Goal: Task Accomplishment & Management: Manage account settings

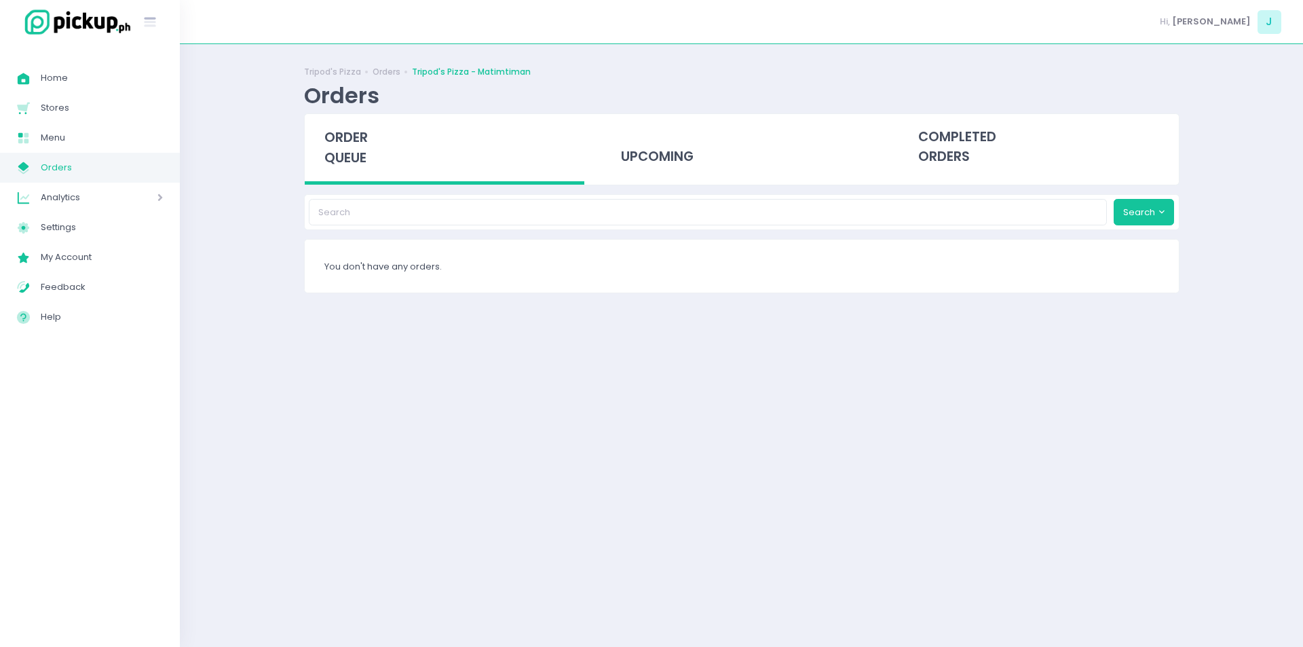
click at [366, 156] on span "order queue" at bounding box center [345, 147] width 43 height 39
click at [125, 136] on span "Menu" at bounding box center [102, 138] width 122 height 18
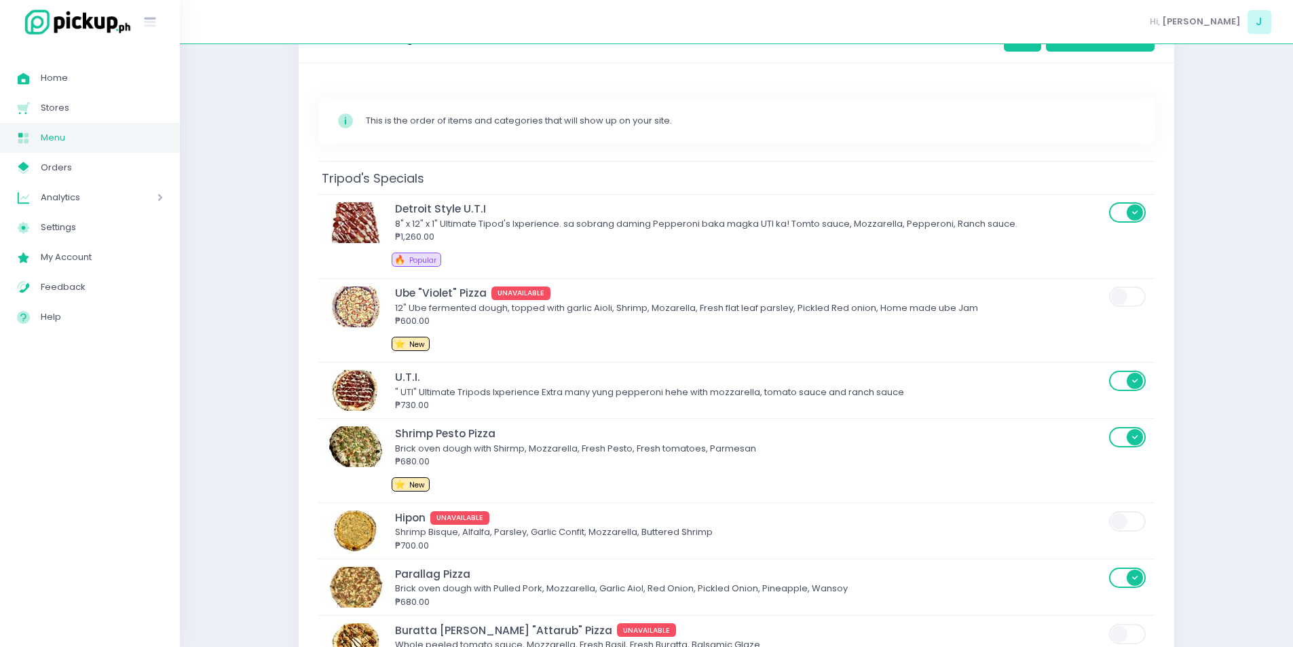
scroll to position [303, 0]
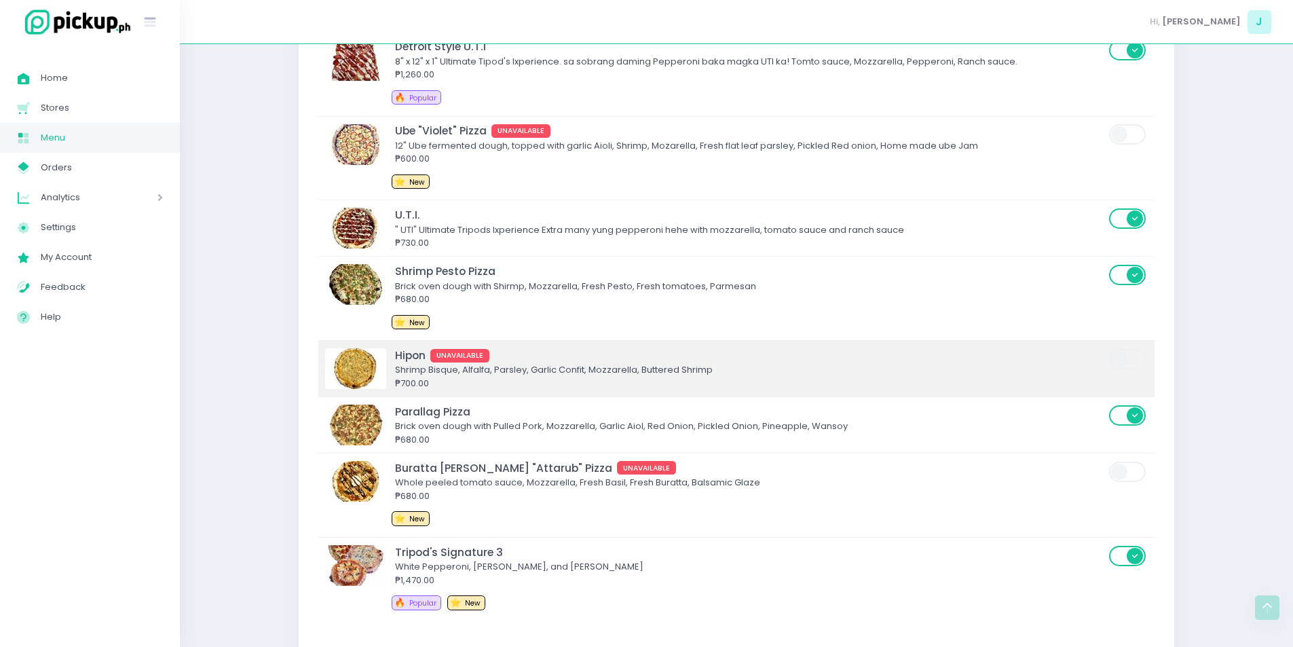
click at [756, 379] on div "₱700.00" at bounding box center [750, 384] width 710 height 14
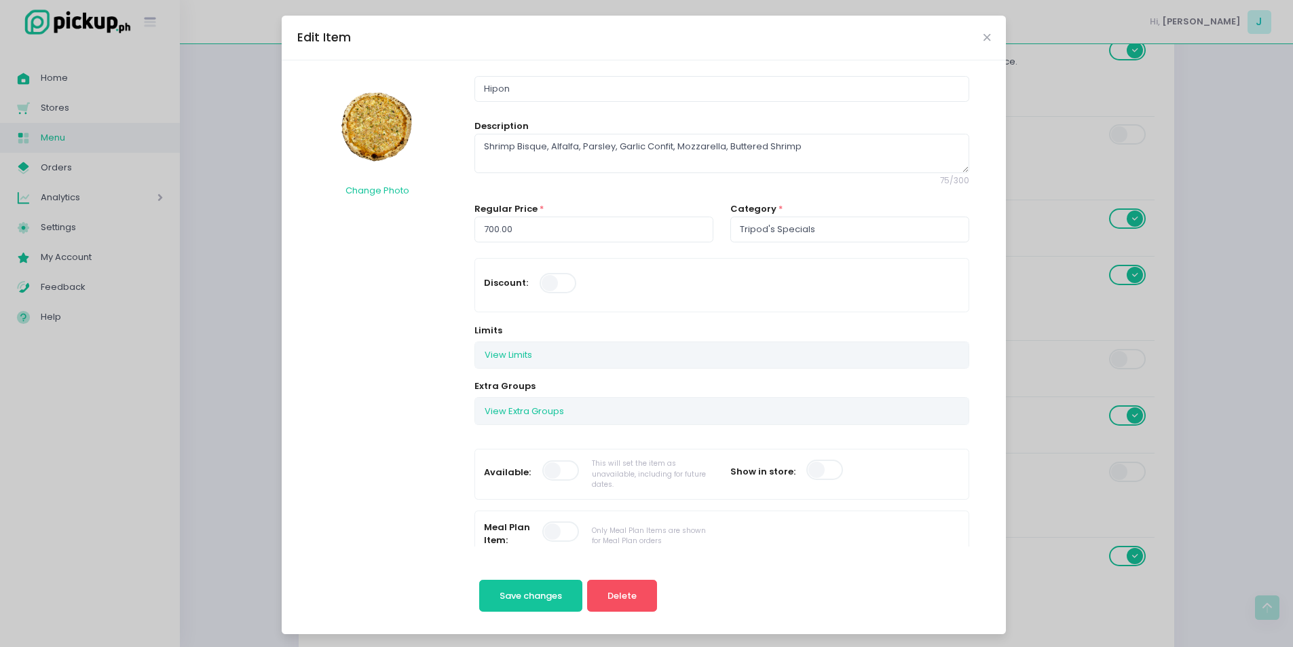
click at [542, 474] on span at bounding box center [561, 470] width 39 height 20
click at [526, 609] on button "Save changes" at bounding box center [531, 595] width 104 height 33
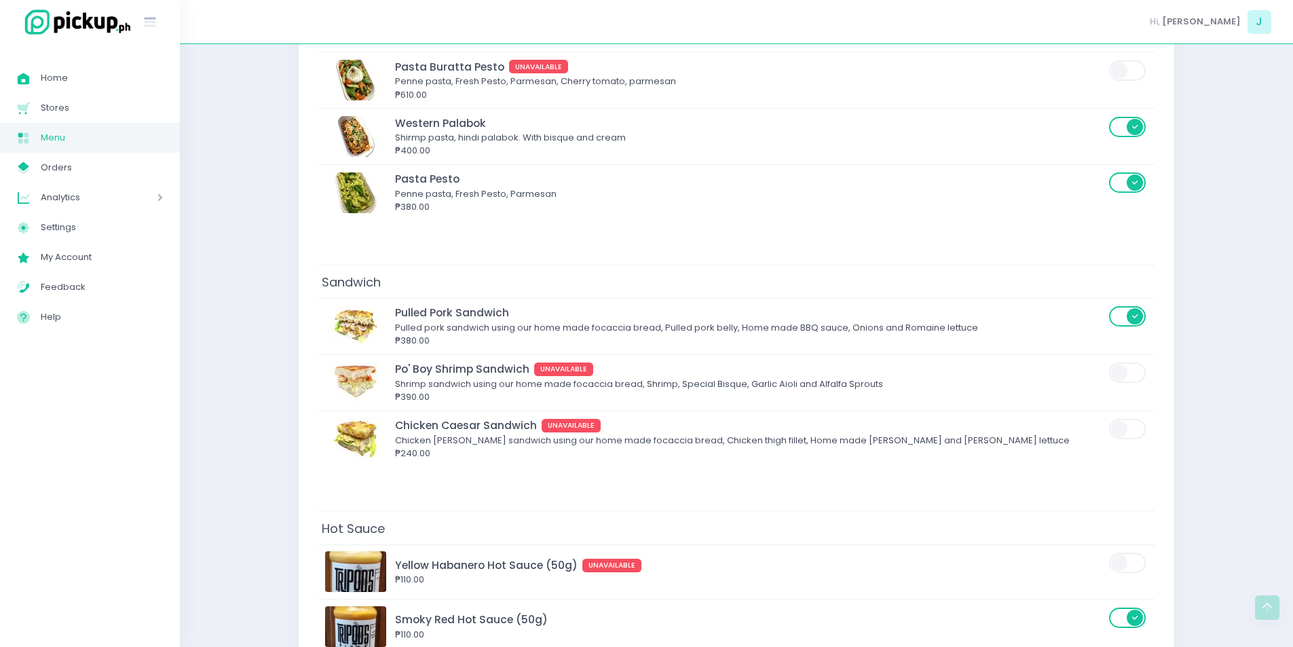
scroll to position [3620, 0]
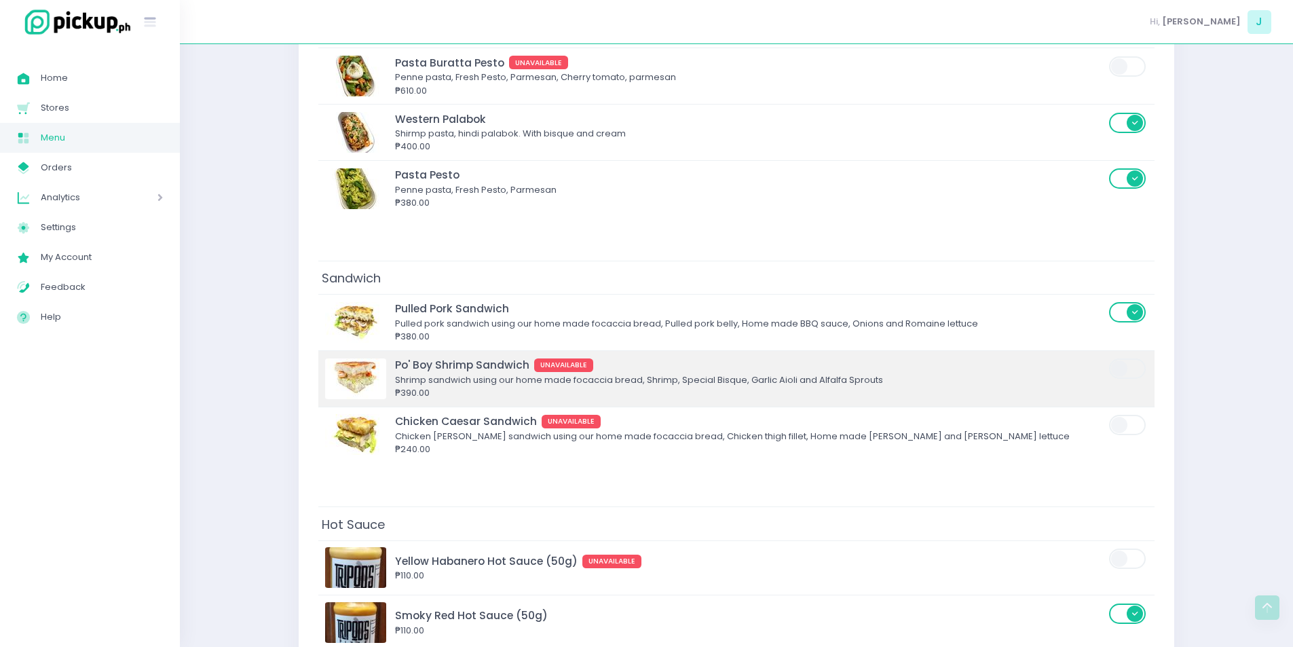
click at [626, 398] on div "₱390.00" at bounding box center [750, 393] width 710 height 14
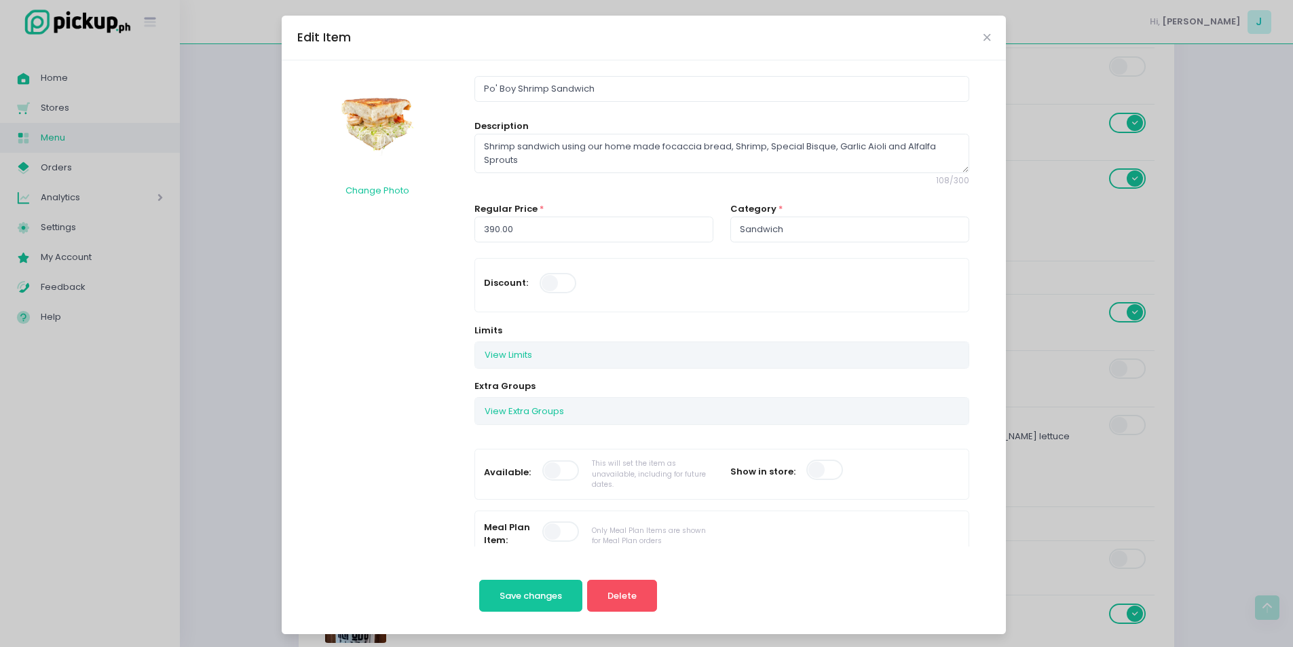
click at [555, 477] on span at bounding box center [561, 470] width 39 height 20
click at [535, 584] on button "Save changes" at bounding box center [531, 595] width 104 height 33
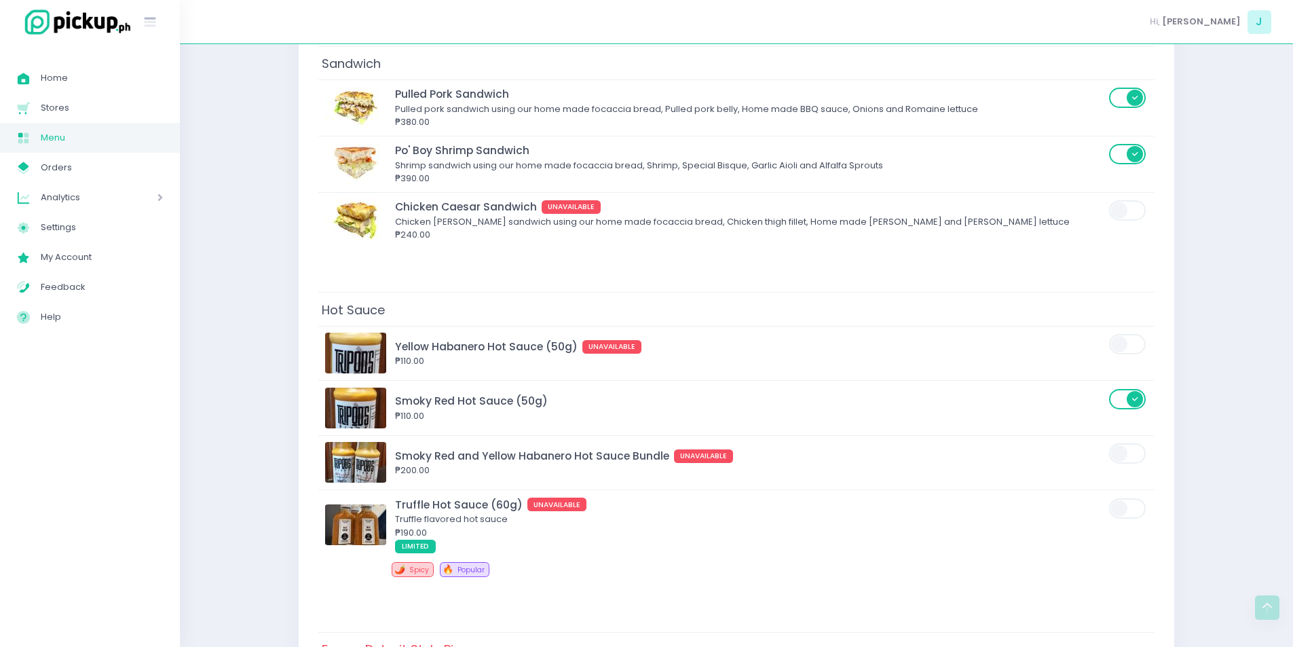
scroll to position [3867, 0]
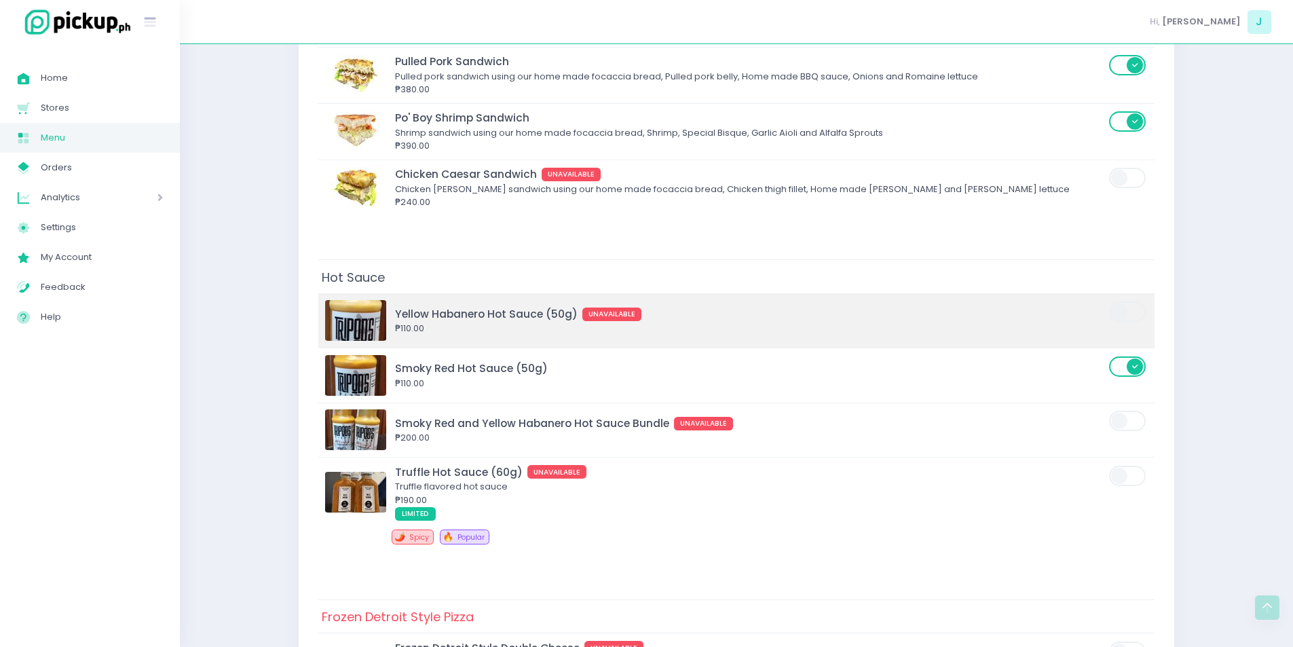
click at [746, 336] on div "Yellow Habanero Hot Sauce (50g) UNAVAILABLE ₱110.00" at bounding box center [717, 320] width 784 height 41
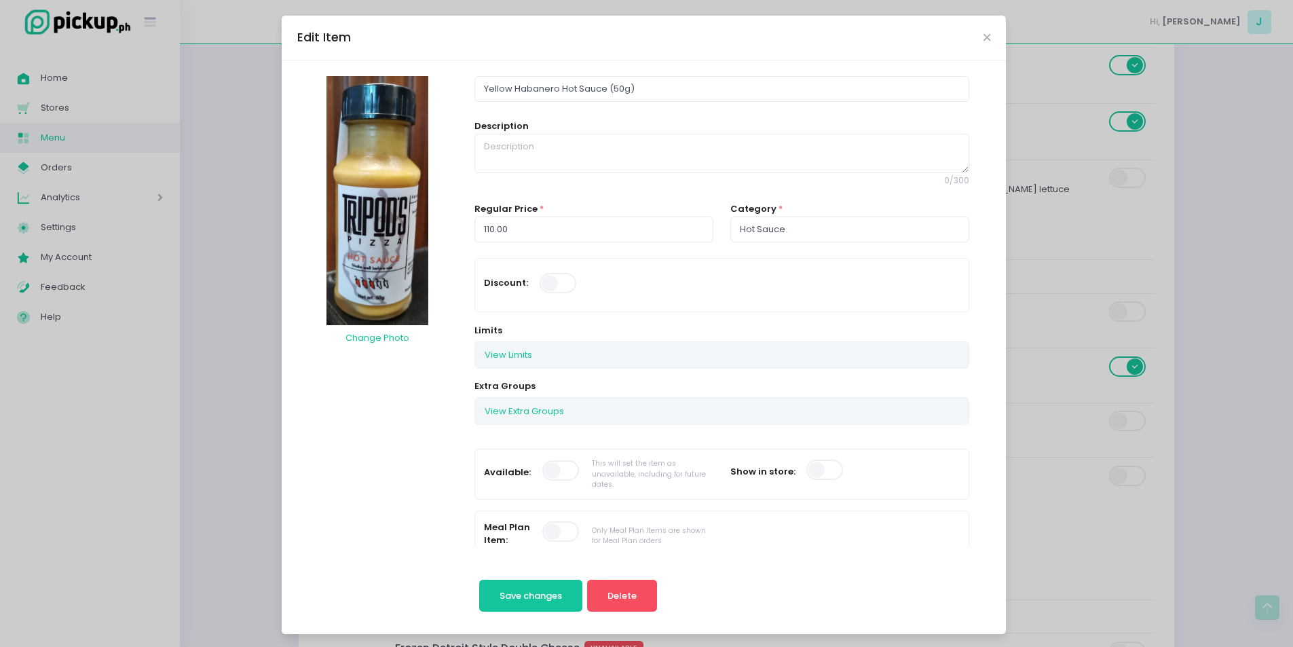
click at [547, 472] on span at bounding box center [561, 470] width 39 height 20
click at [528, 589] on span "Save changes" at bounding box center [530, 595] width 62 height 13
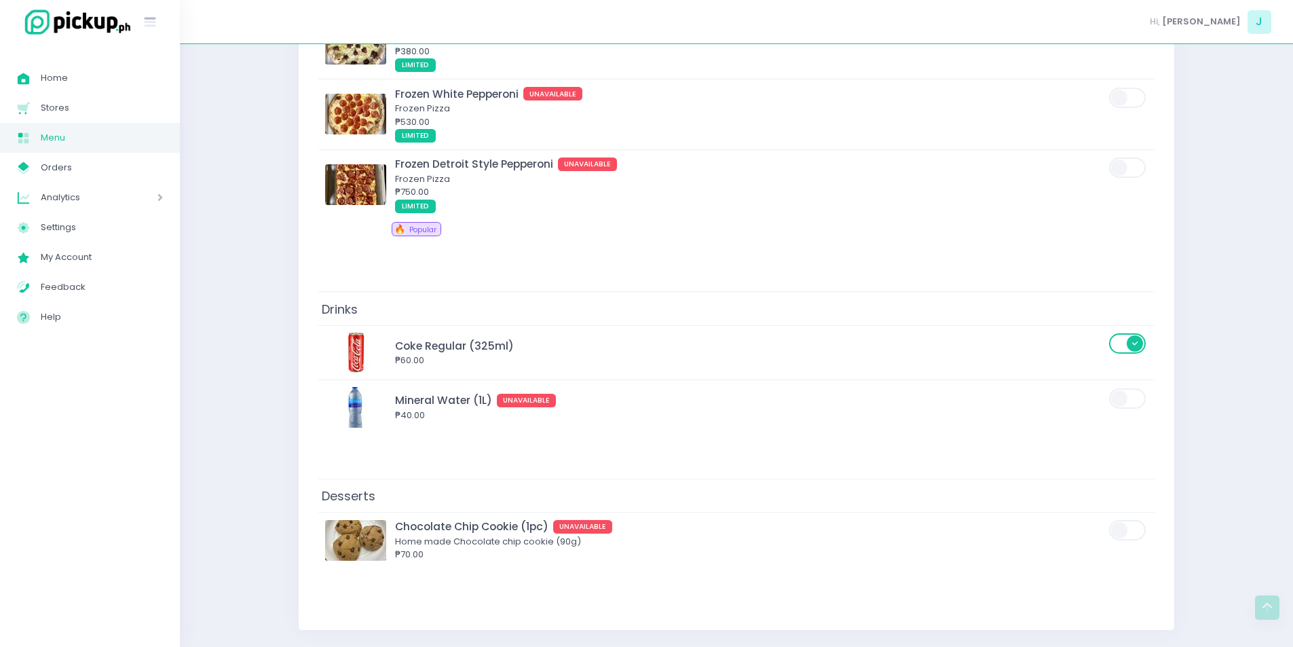
scroll to position [5005, 0]
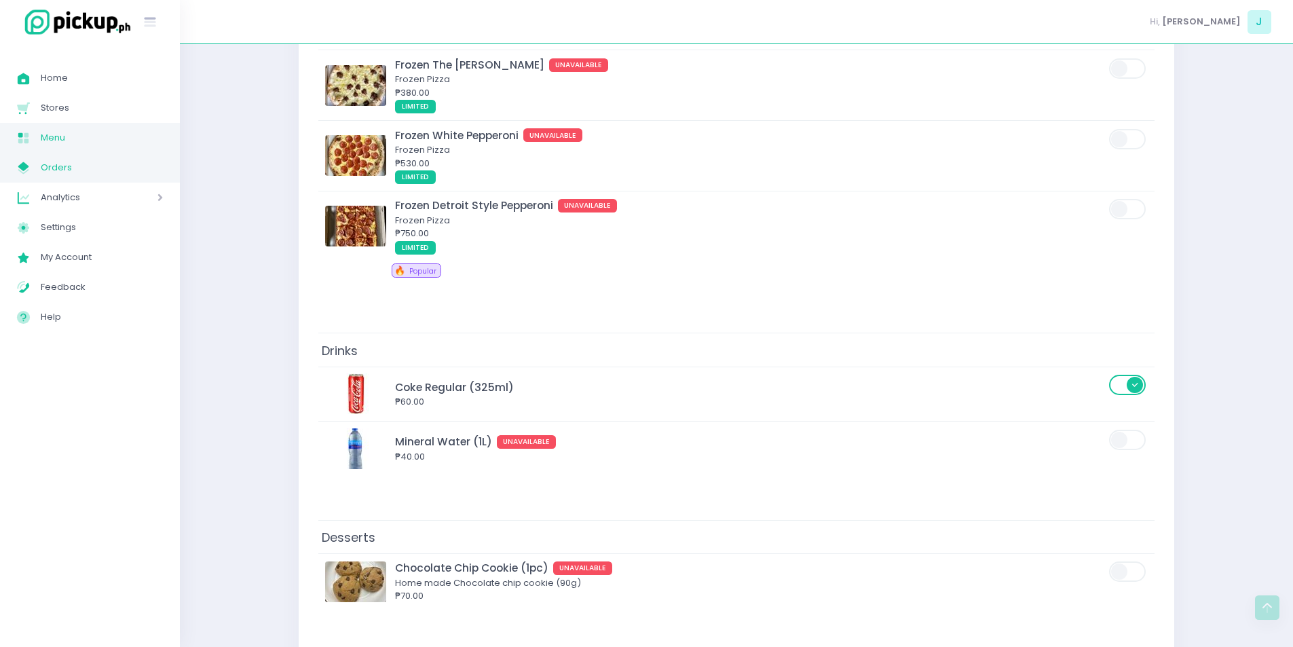
click at [104, 157] on link "My Store Created with Sketch. Orders" at bounding box center [90, 168] width 180 height 30
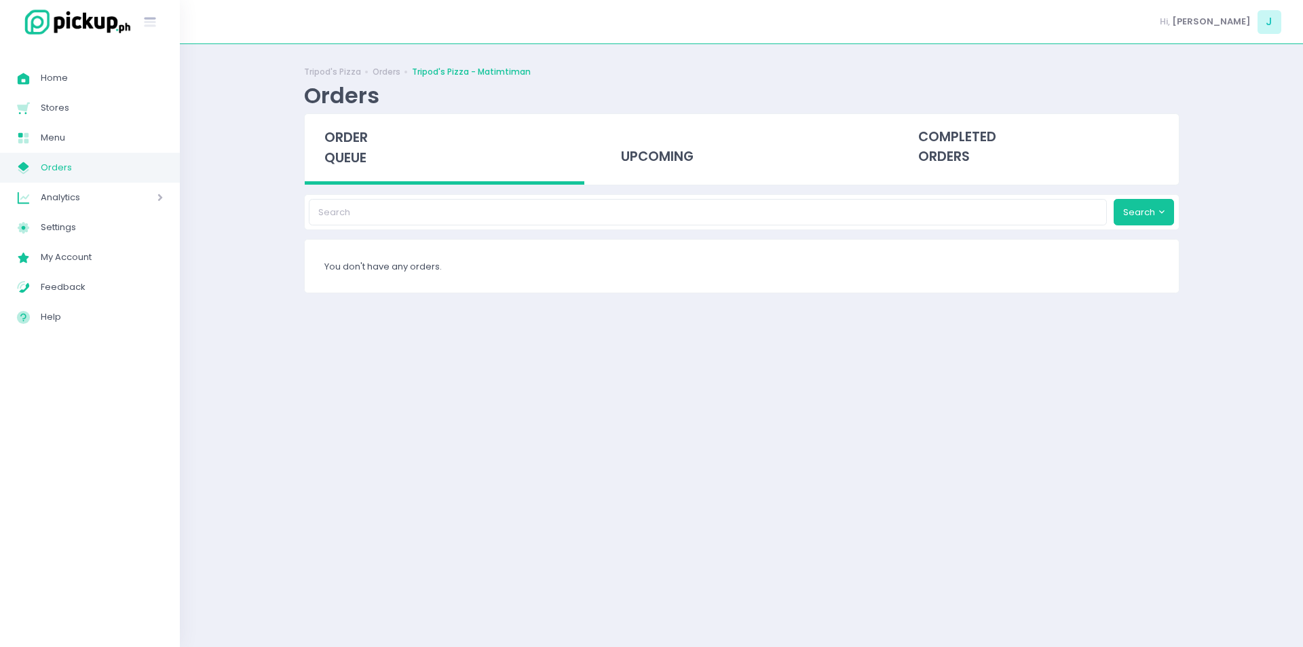
click at [352, 146] on span "order queue" at bounding box center [345, 147] width 43 height 39
